Goal: Navigation & Orientation: Find specific page/section

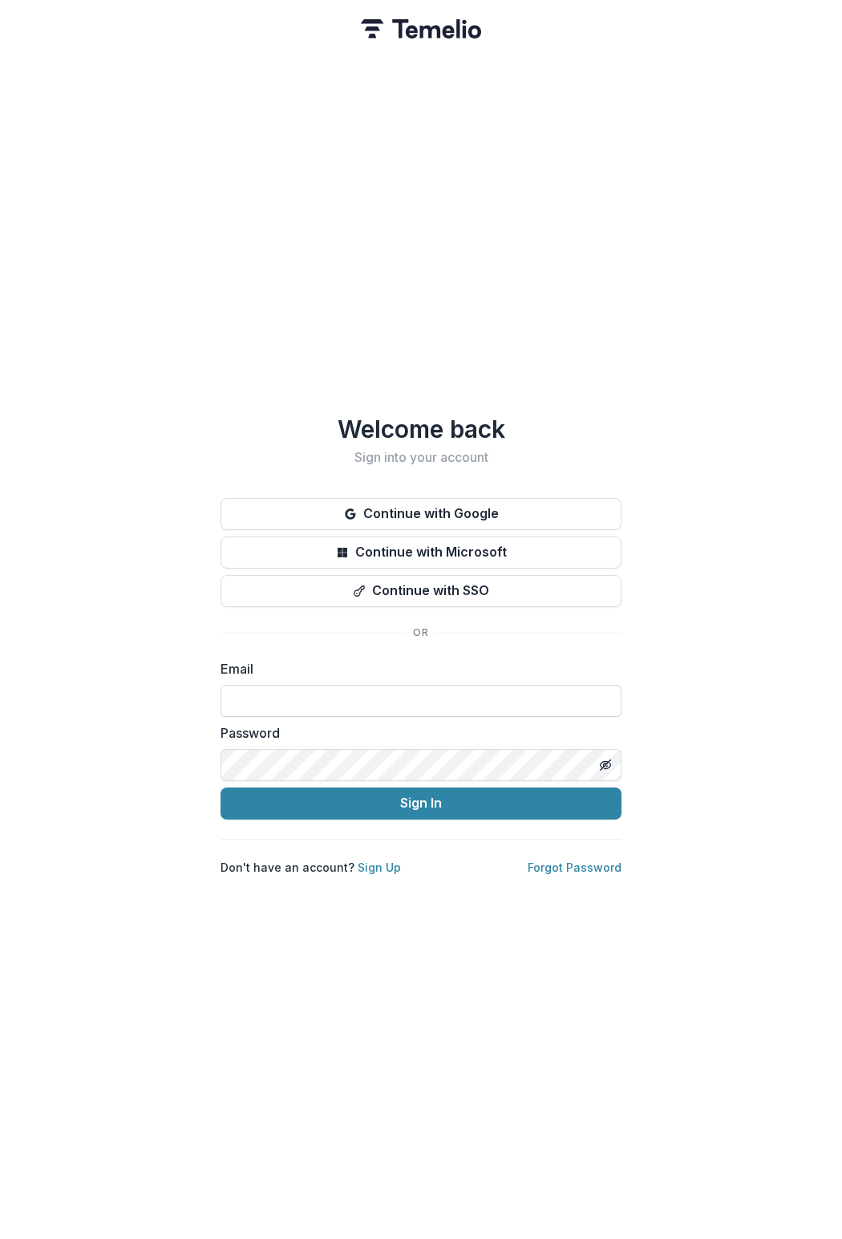
click at [281, 688] on input at bounding box center [420, 701] width 401 height 32
type input "**********"
click at [220, 787] on button "Sign In" at bounding box center [420, 803] width 401 height 32
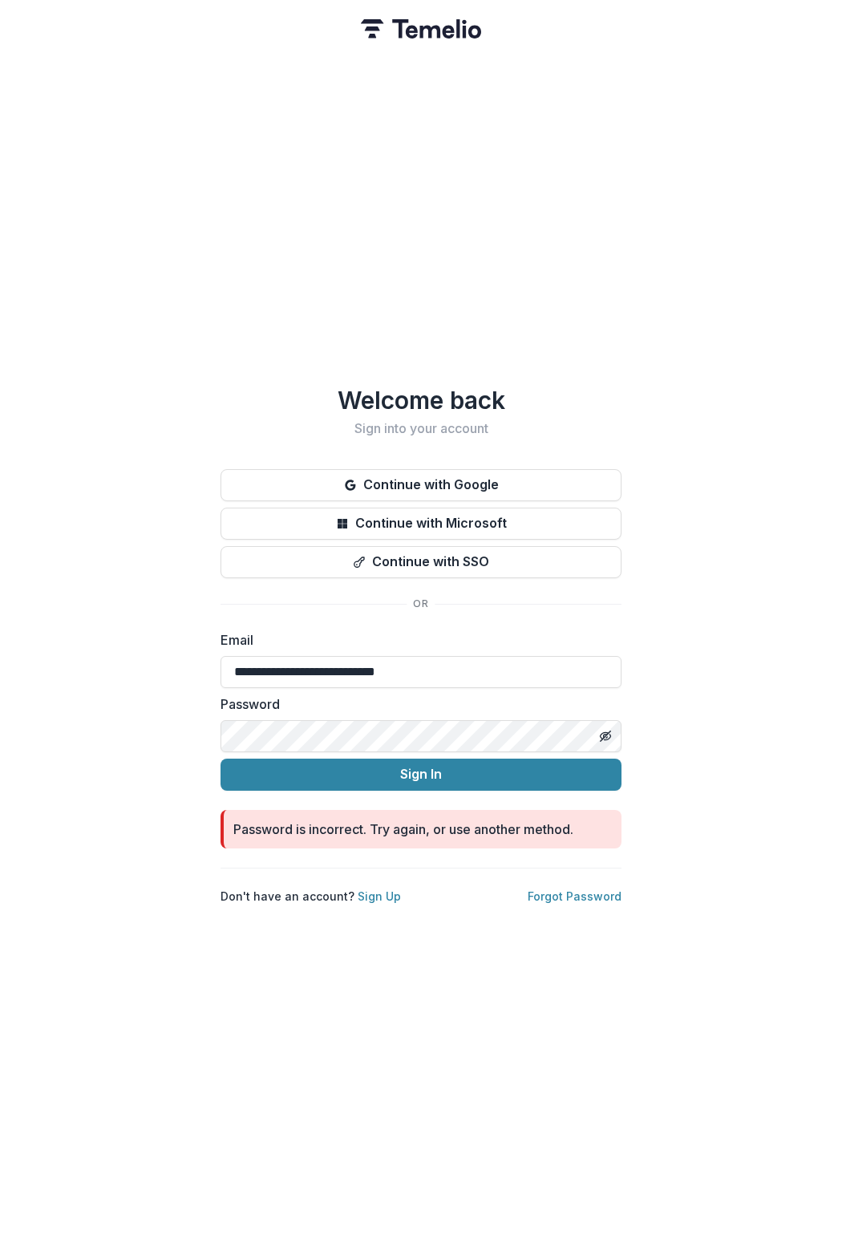
click at [220, 758] on button "Sign In" at bounding box center [420, 774] width 401 height 32
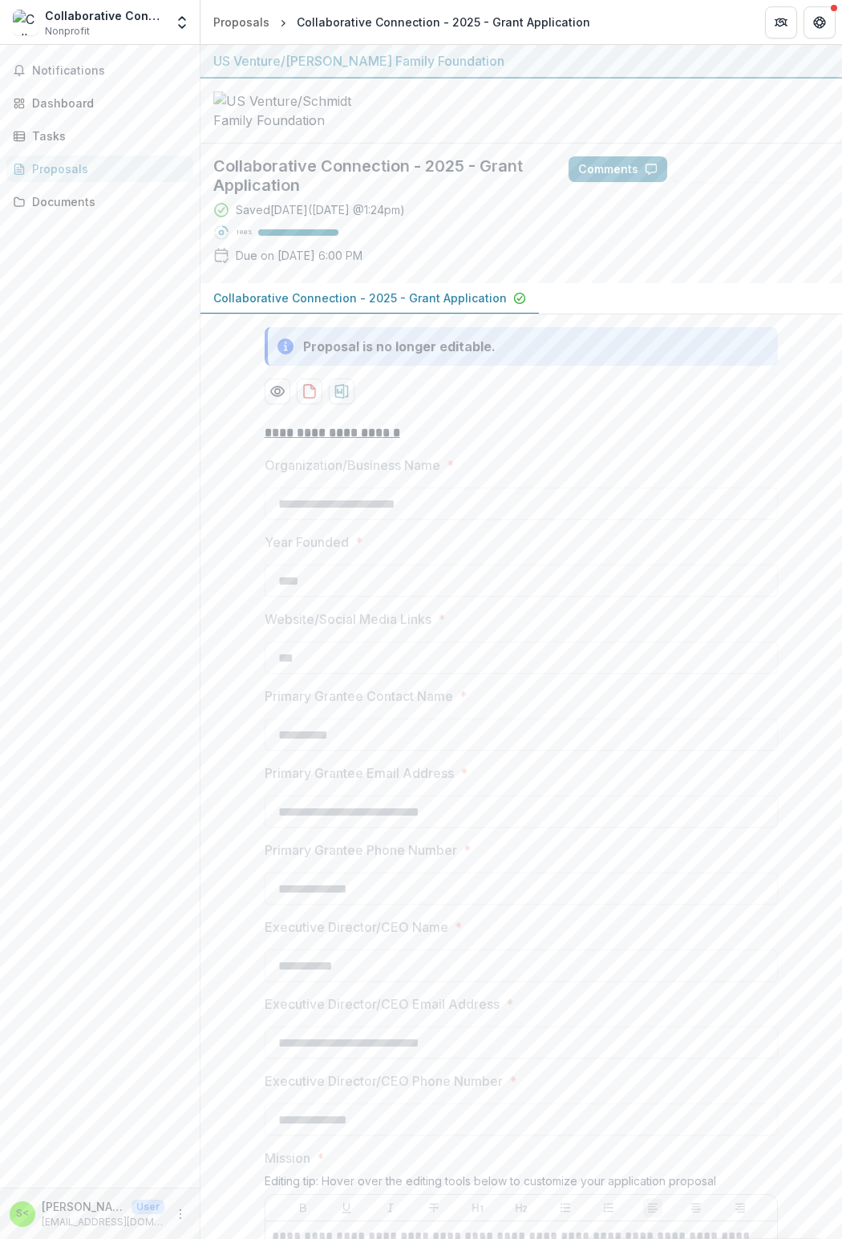
click at [58, 172] on div "Proposals" at bounding box center [106, 168] width 148 height 17
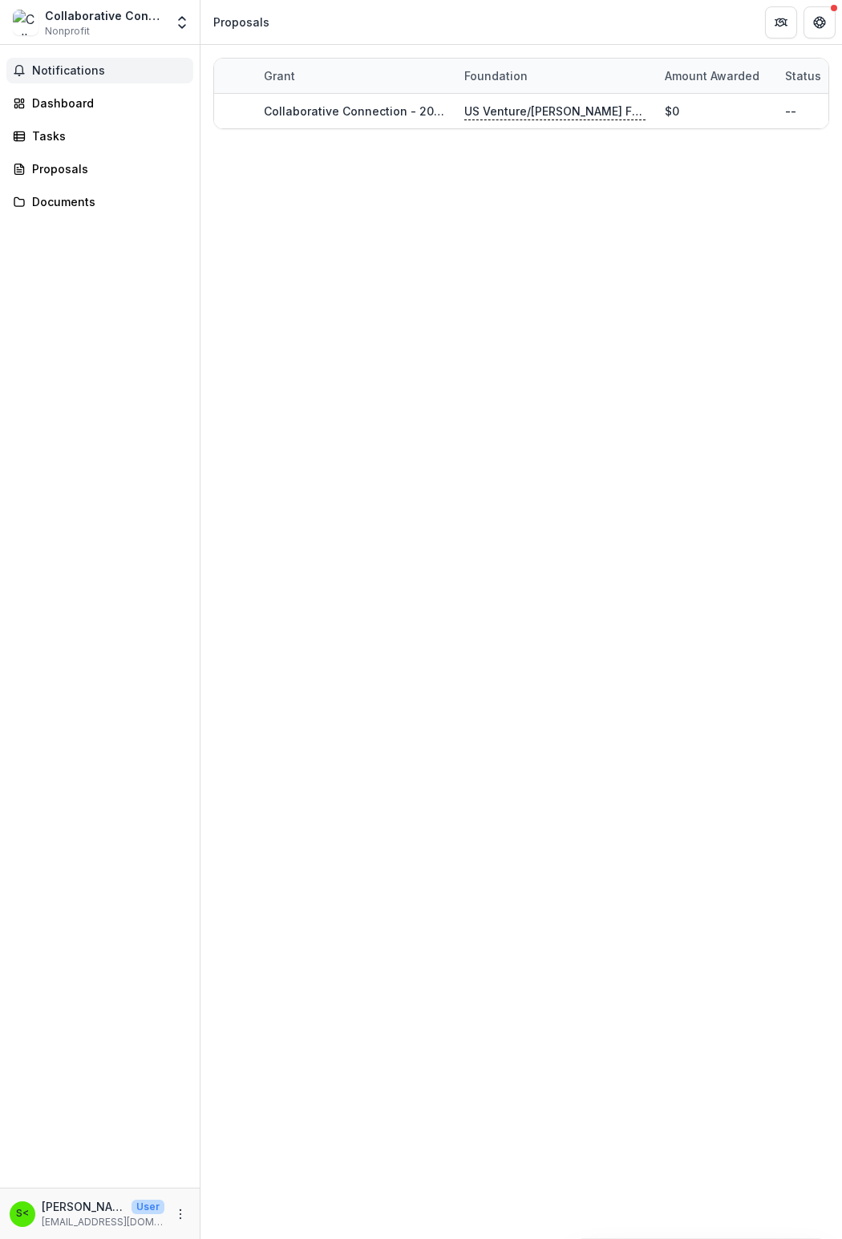
click at [55, 71] on span "Notifications" at bounding box center [109, 71] width 155 height 14
click at [58, 100] on div "Dashboard" at bounding box center [106, 103] width 148 height 17
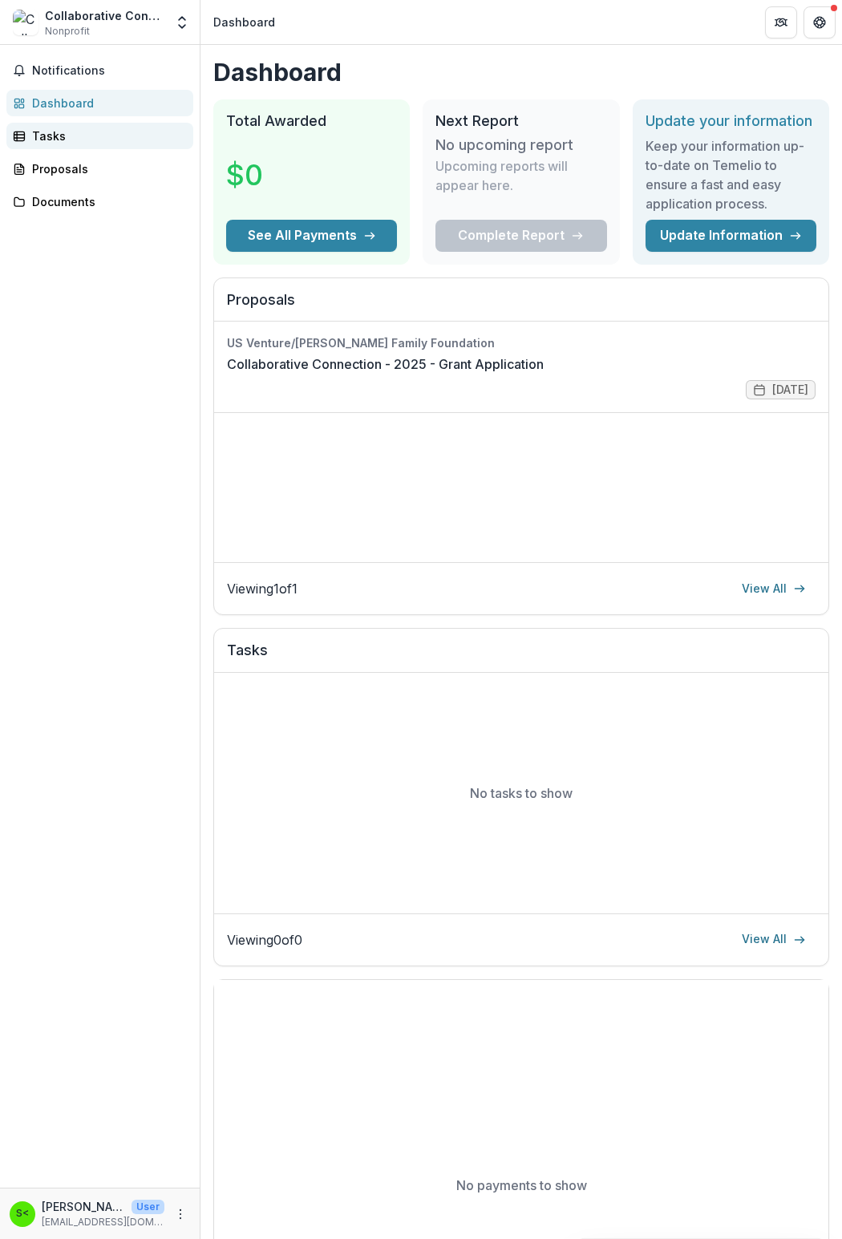
click at [38, 135] on div "Tasks" at bounding box center [106, 135] width 148 height 17
